Goal: Transaction & Acquisition: Subscribe to service/newsletter

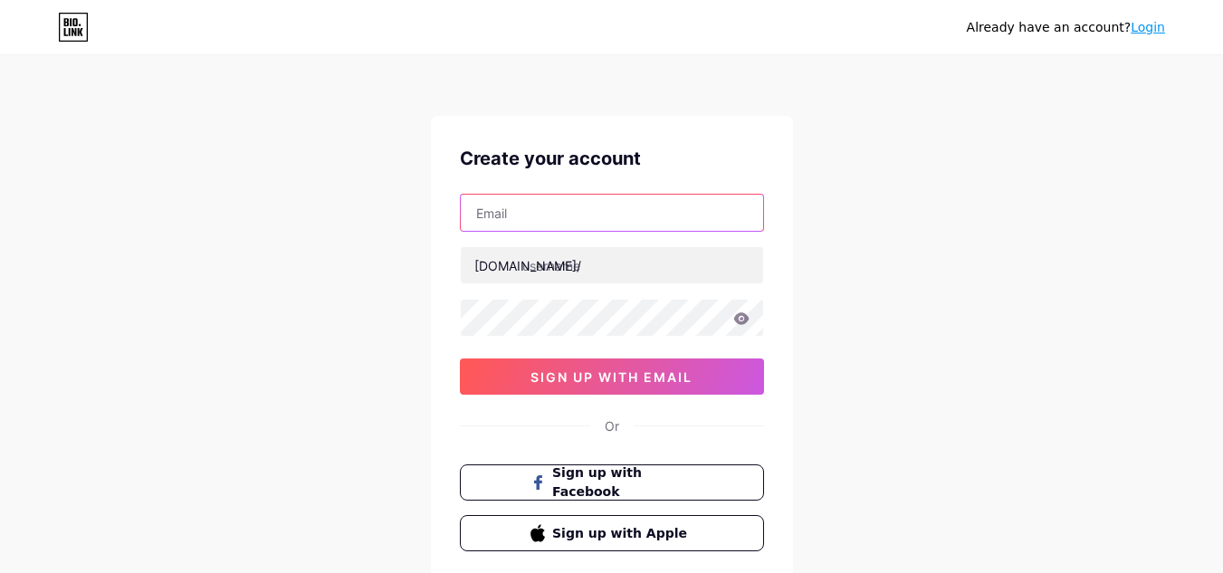
drag, startPoint x: 0, startPoint y: 0, endPoint x: 576, endPoint y: 201, distance: 609.8
click at [576, 201] on input "text" at bounding box center [612, 213] width 302 height 36
type input "[EMAIL_ADDRESS][DOMAIN_NAME]"
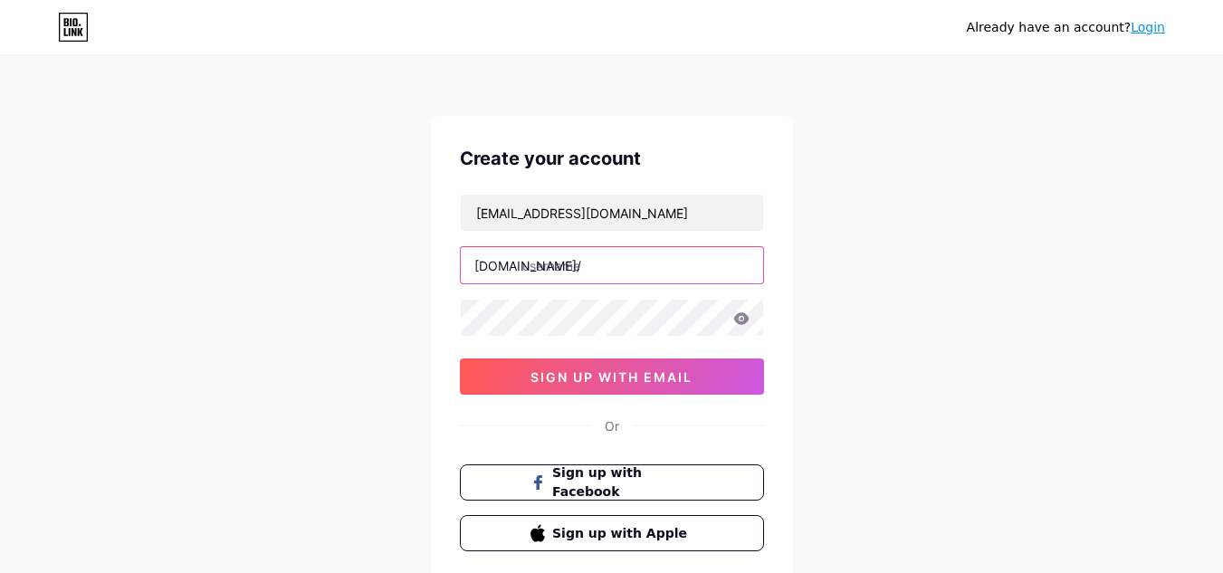
drag, startPoint x: 578, startPoint y: 261, endPoint x: 622, endPoint y: 288, distance: 51.2
click at [578, 262] on input "text" at bounding box center [612, 265] width 302 height 36
click at [552, 261] on input "text" at bounding box center [612, 265] width 302 height 36
paste input "auctionbymayo"
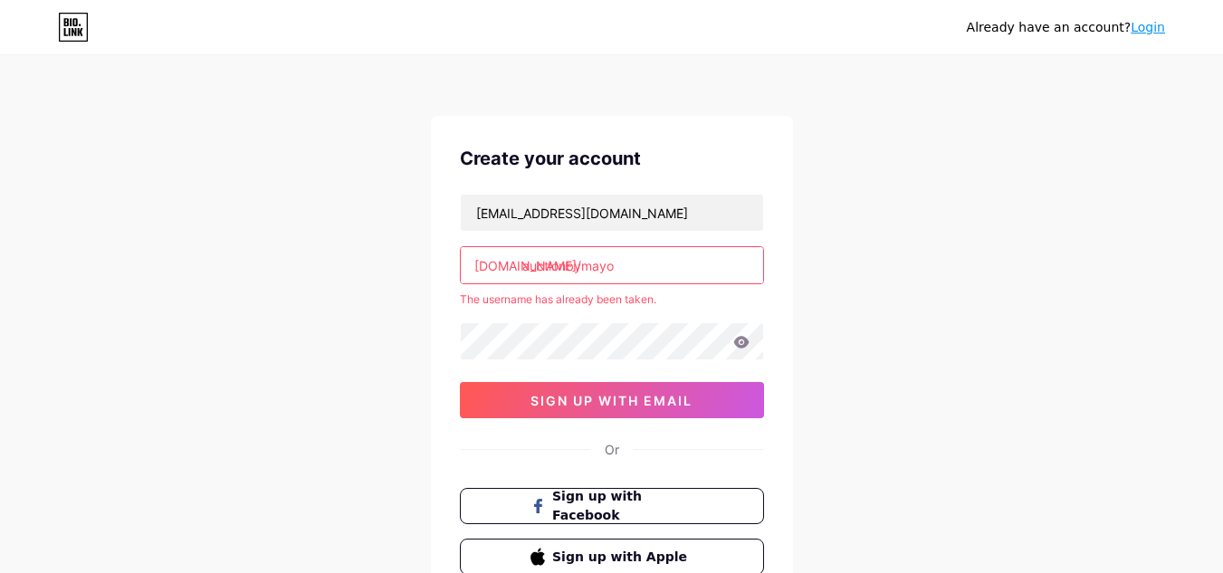
click at [635, 272] on input "auctionbymayo" at bounding box center [612, 265] width 302 height 36
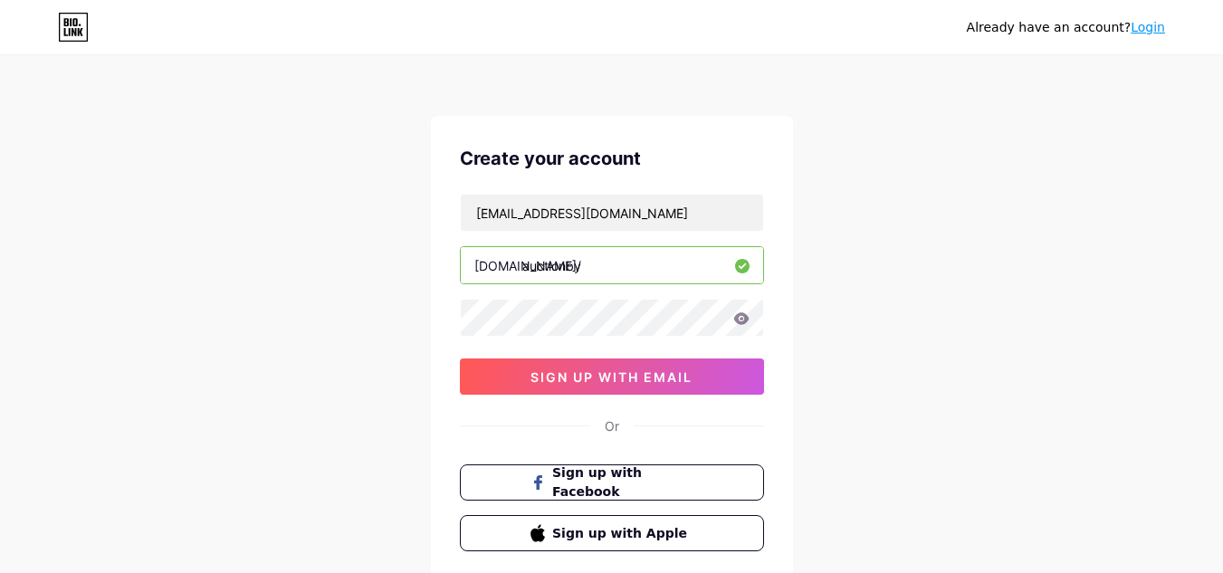
type input "auctionby"
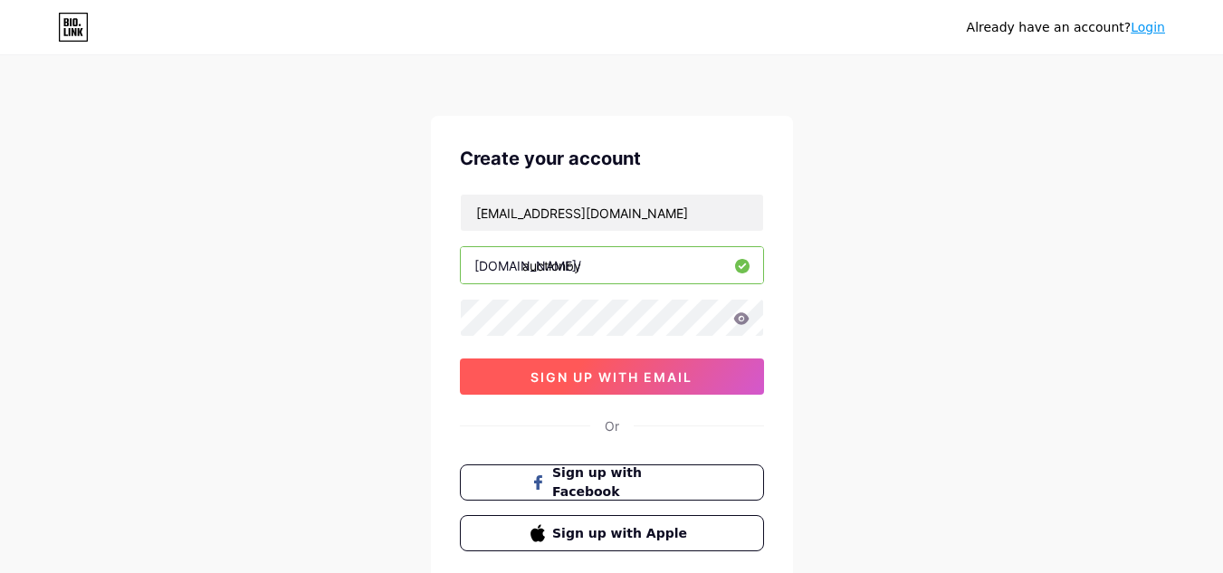
click at [597, 387] on button "sign up with email" at bounding box center [612, 376] width 304 height 36
